Goal: Task Accomplishment & Management: Manage account settings

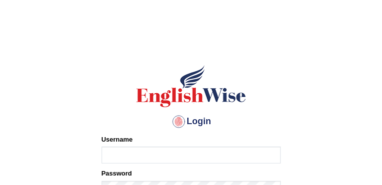
type input "AwahTim"
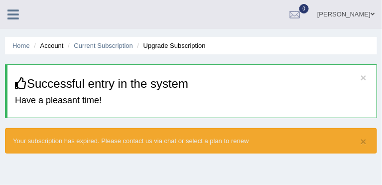
click at [14, 16] on icon at bounding box center [12, 14] width 11 height 13
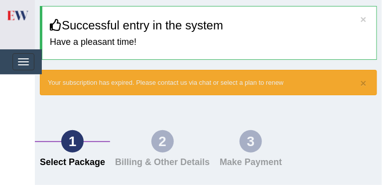
scroll to position [143, 0]
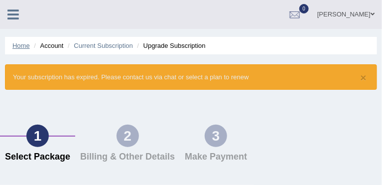
click at [21, 46] on link "Home" at bounding box center [20, 45] width 17 height 7
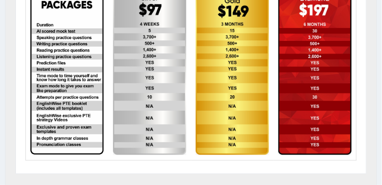
scroll to position [251, 0]
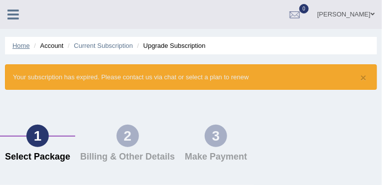
click at [20, 47] on link "Home" at bounding box center [20, 45] width 17 height 7
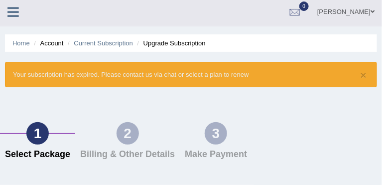
click at [303, 13] on div at bounding box center [295, 12] width 15 height 15
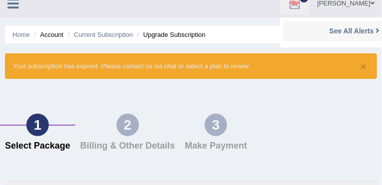
scroll to position [6, 0]
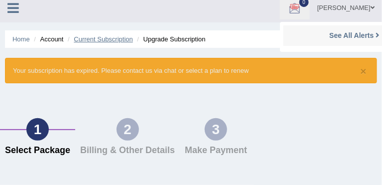
click at [104, 35] on link "Current Subscription" at bounding box center [103, 38] width 59 height 7
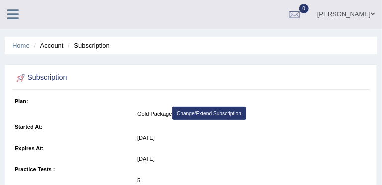
click at [7, 13] on icon at bounding box center [12, 14] width 11 height 13
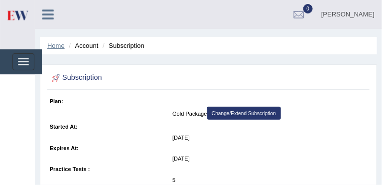
click at [60, 47] on link "Home" at bounding box center [55, 45] width 17 height 7
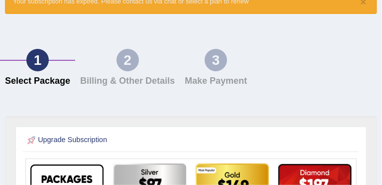
scroll to position [76, 0]
click at [70, 76] on h4 "Select Package" at bounding box center [37, 81] width 65 height 10
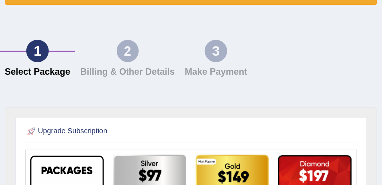
scroll to position [0, 0]
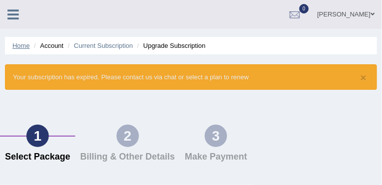
click at [19, 48] on link "Home" at bounding box center [20, 45] width 17 height 7
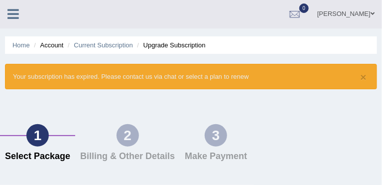
scroll to position [1, 0]
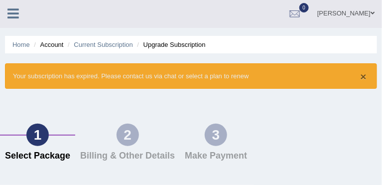
click at [366, 74] on button "×" at bounding box center [364, 76] width 6 height 10
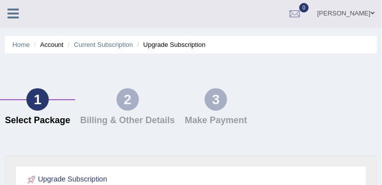
click at [365, 76] on div "1 Select Package 2 Billing & Other Details 3 Make Payment" at bounding box center [191, 109] width 382 height 92
click at [373, 12] on span at bounding box center [373, 13] width 4 height 6
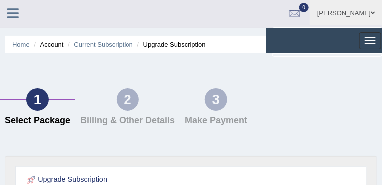
click at [0, 0] on link "Log out" at bounding box center [0, 0] width 0 height 0
